Goal: Navigation & Orientation: Find specific page/section

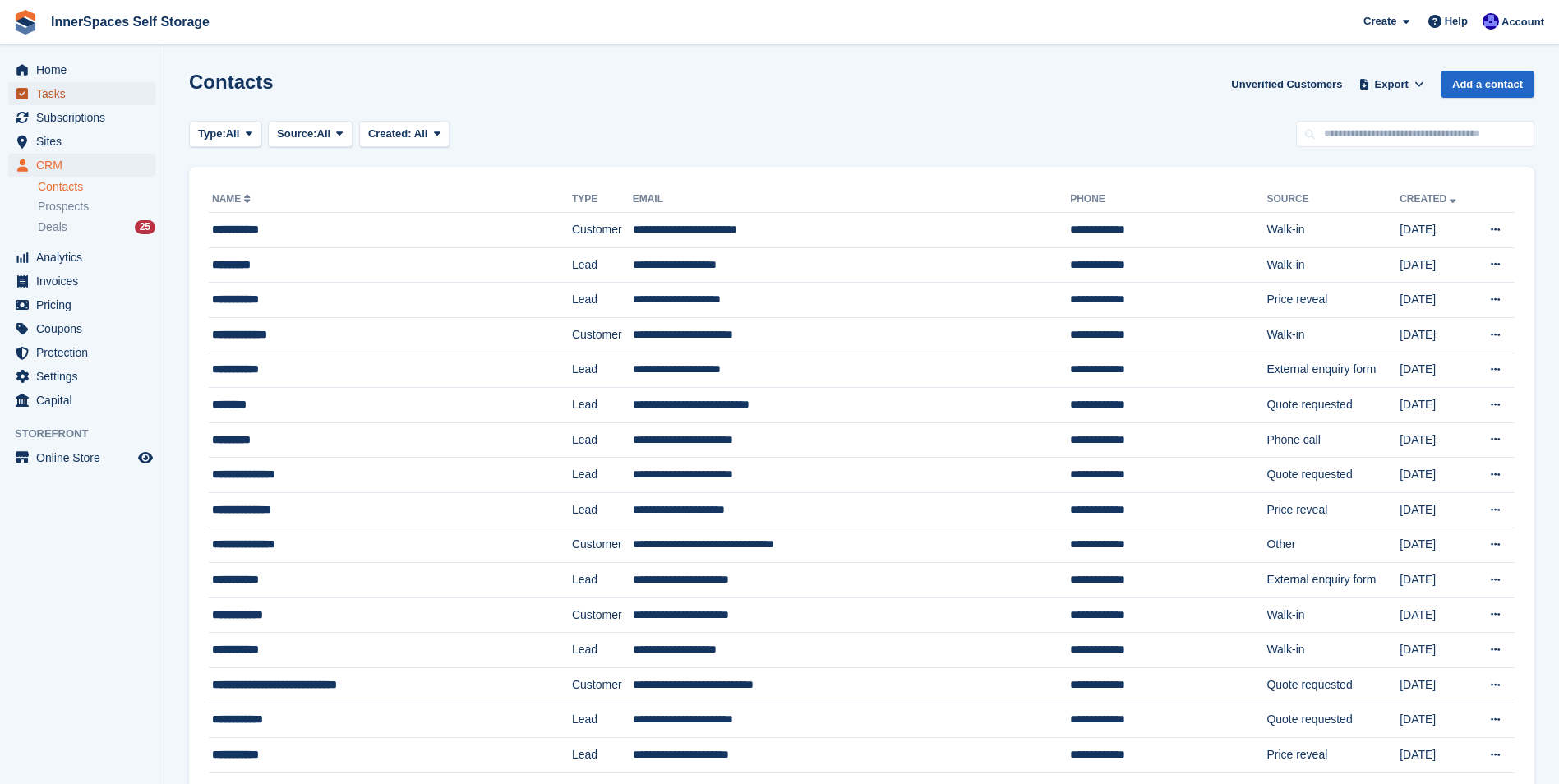
click at [59, 92] on span "Tasks" at bounding box center [86, 94] width 99 height 23
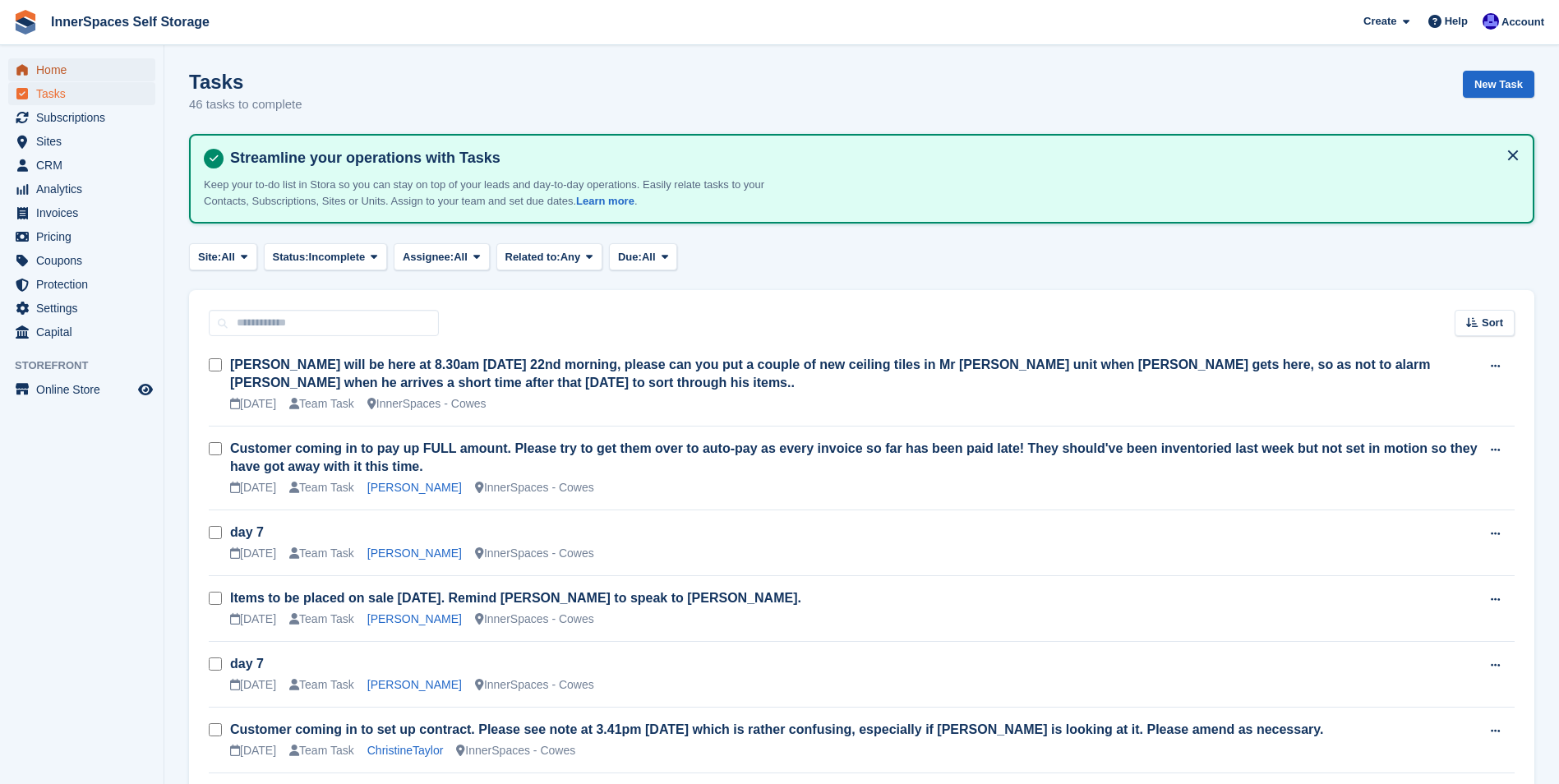
click at [53, 71] on span "Home" at bounding box center [86, 70] width 99 height 23
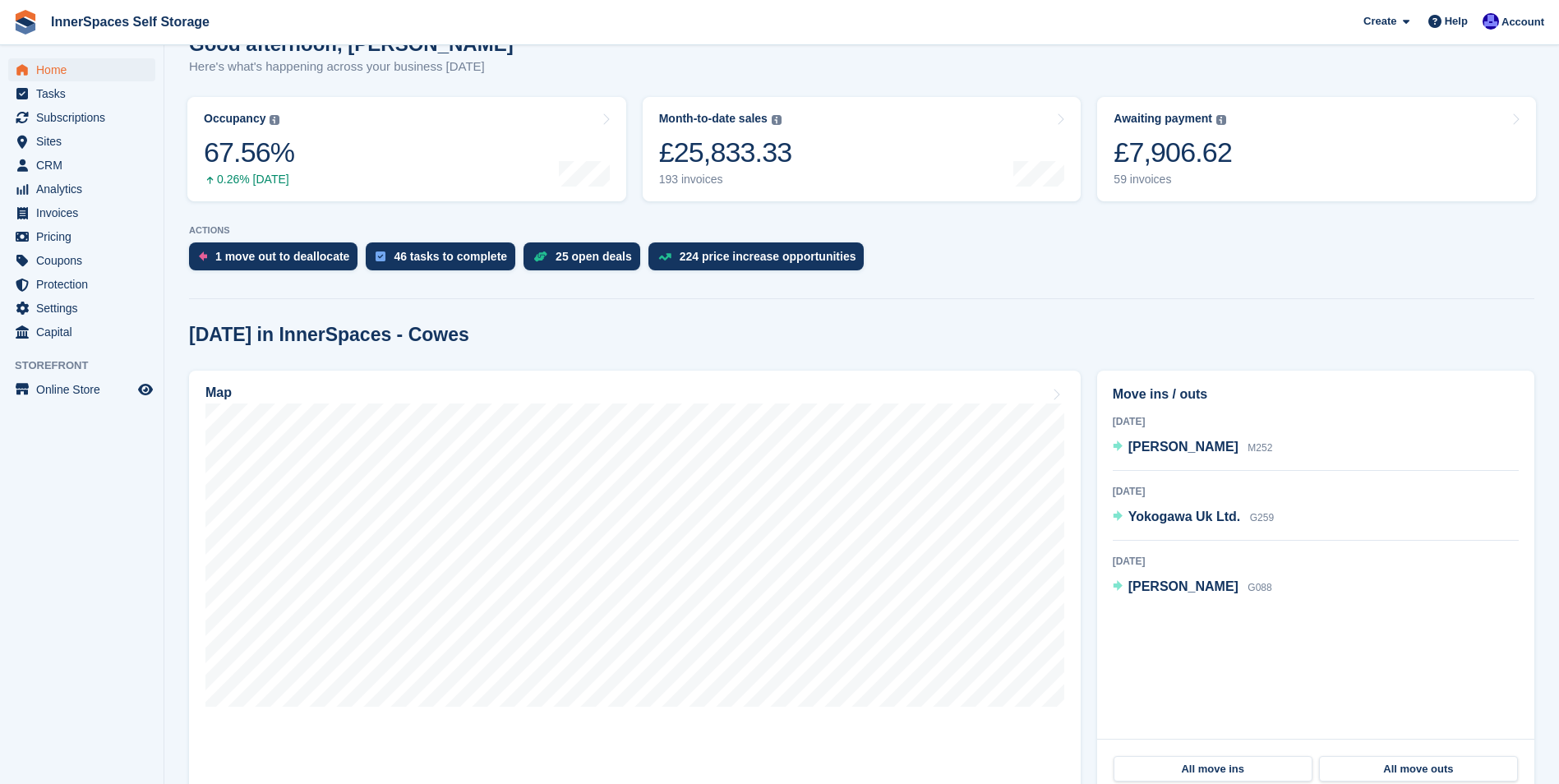
scroll to position [247, 0]
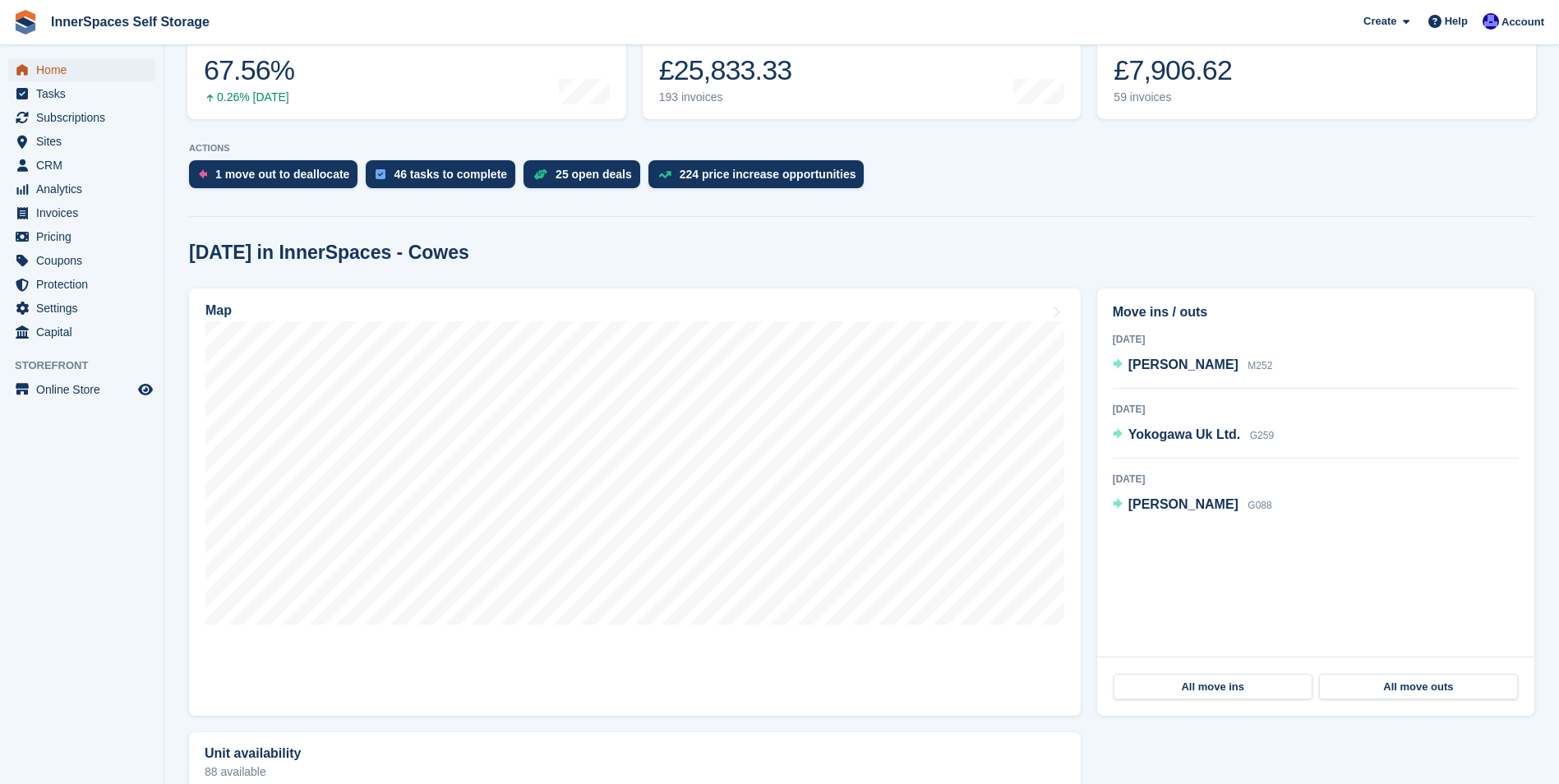
click at [52, 70] on span "Home" at bounding box center [86, 70] width 99 height 23
click at [64, 99] on span "Tasks" at bounding box center [86, 94] width 99 height 23
